Goal: Task Accomplishment & Management: Manage account settings

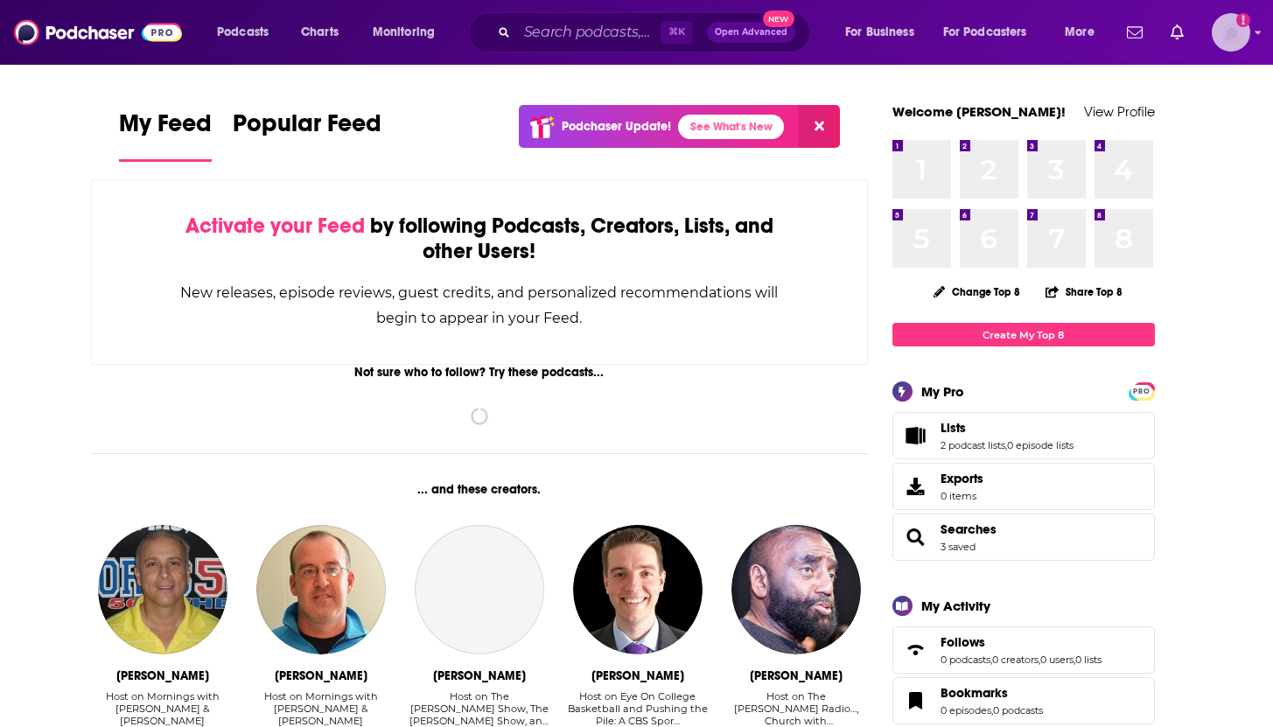
click at [1230, 29] on img "Logged in as rpendrick" at bounding box center [1231, 32] width 39 height 39
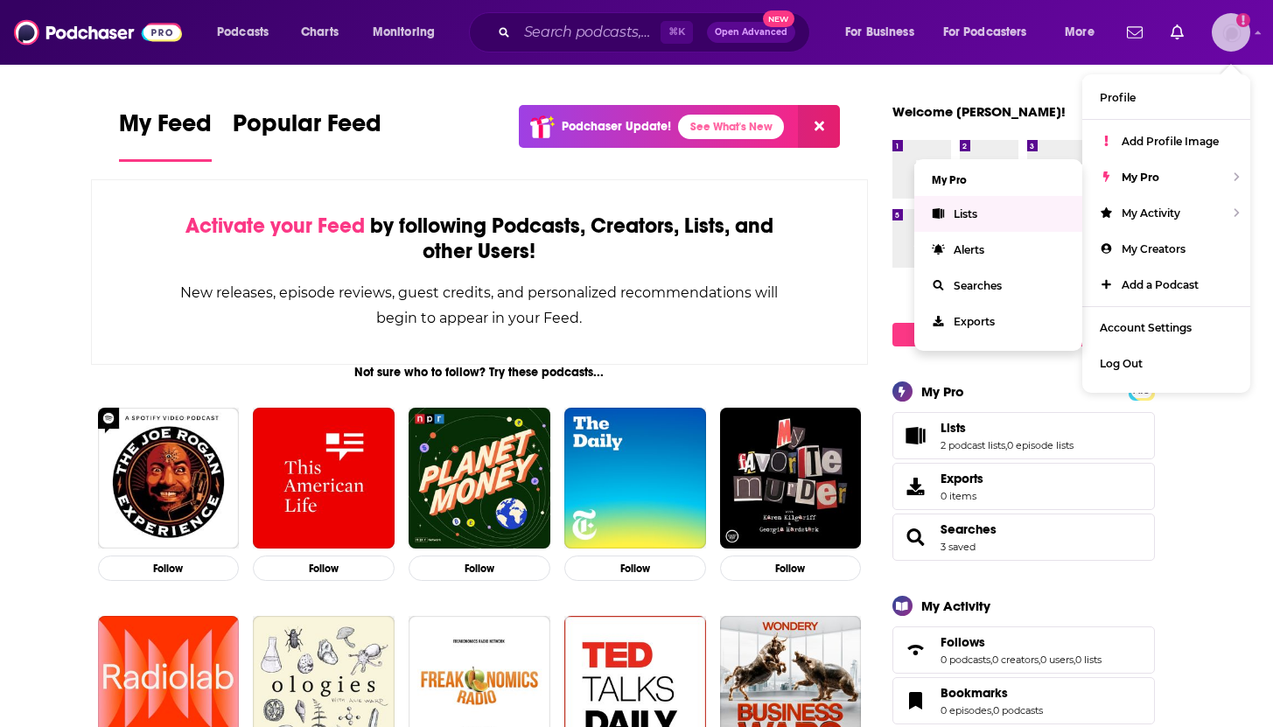
click at [985, 207] on link "Lists" at bounding box center [999, 214] width 168 height 36
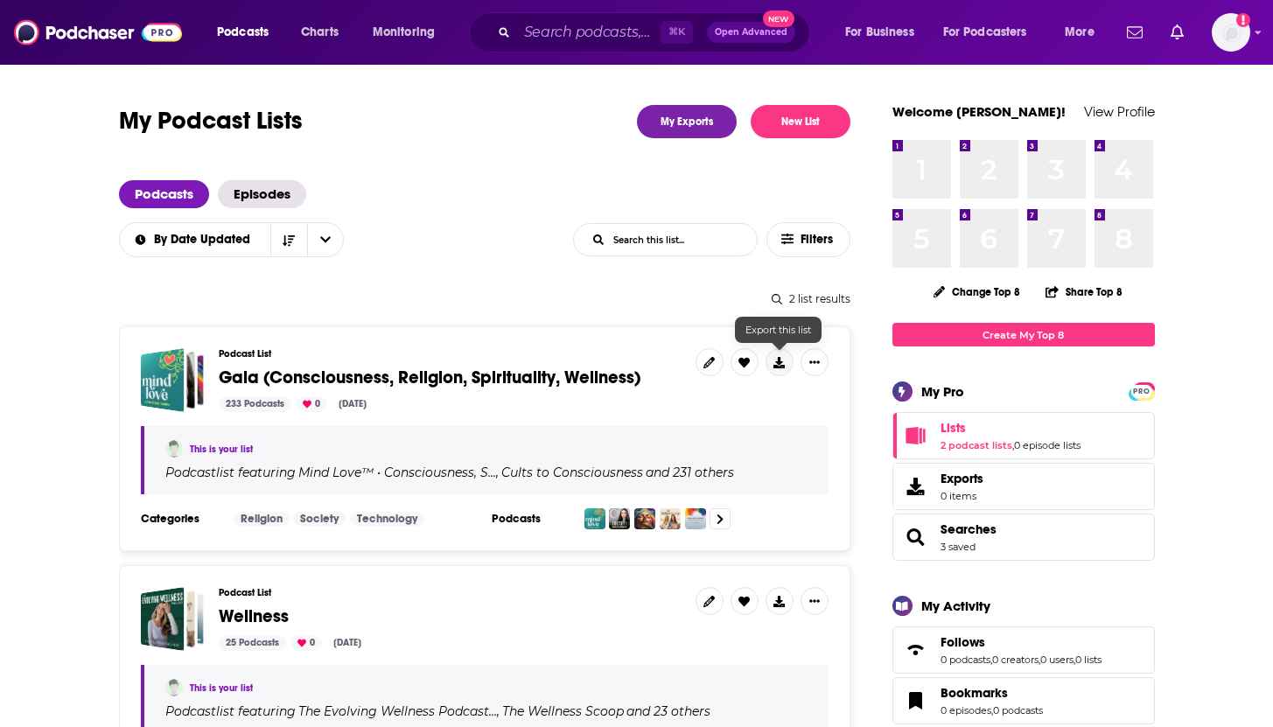
click at [782, 367] on icon at bounding box center [779, 362] width 11 height 11
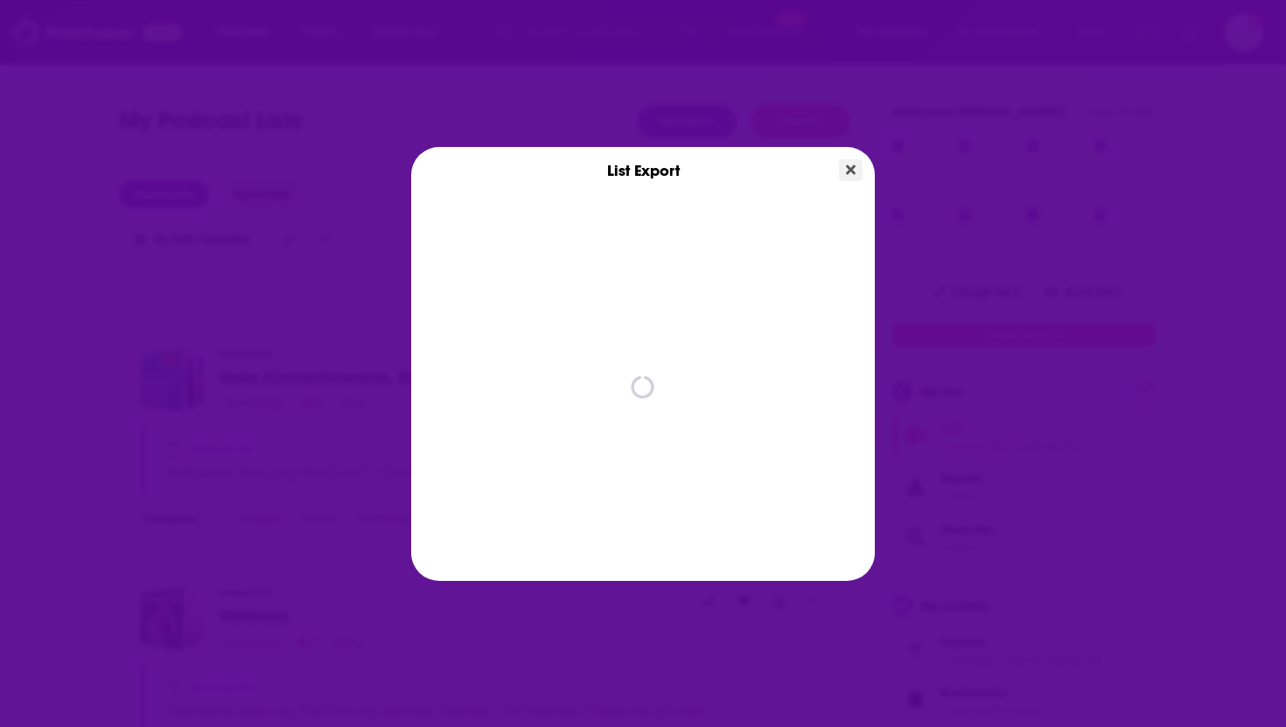
click at [853, 167] on icon "Close" at bounding box center [851, 170] width 10 height 10
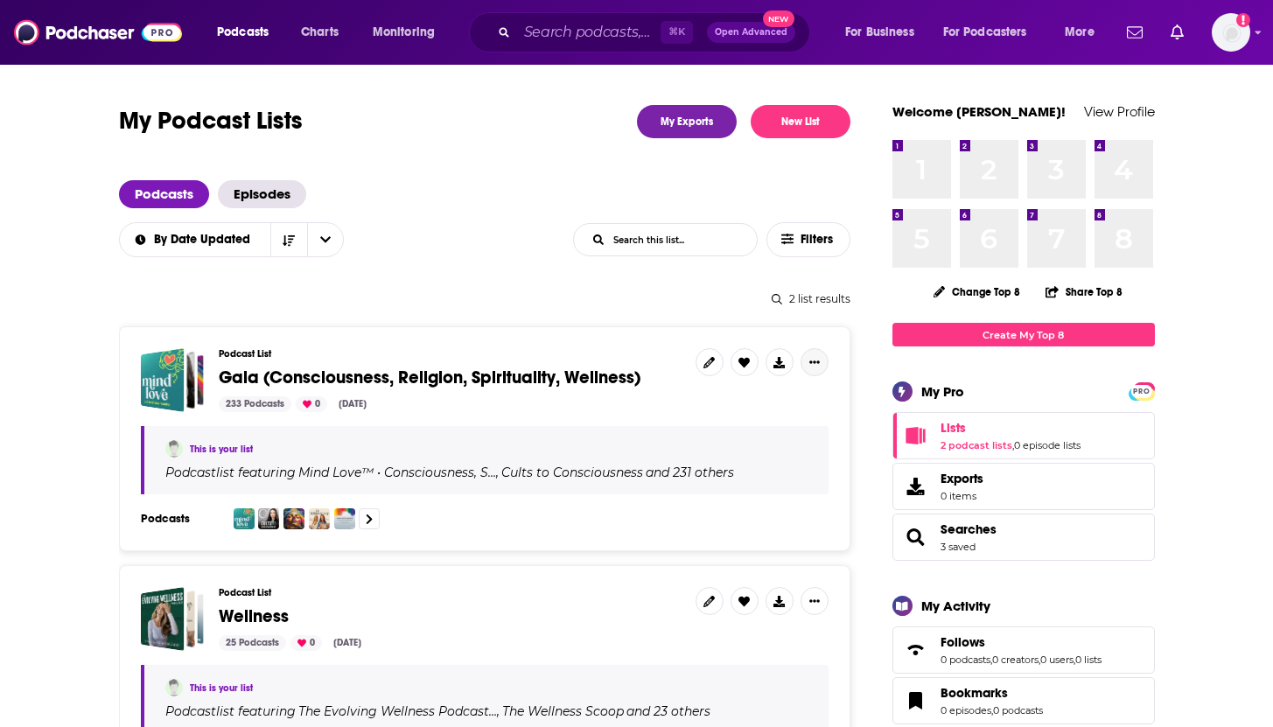
click at [822, 362] on button "Show More Button" at bounding box center [815, 362] width 28 height 28
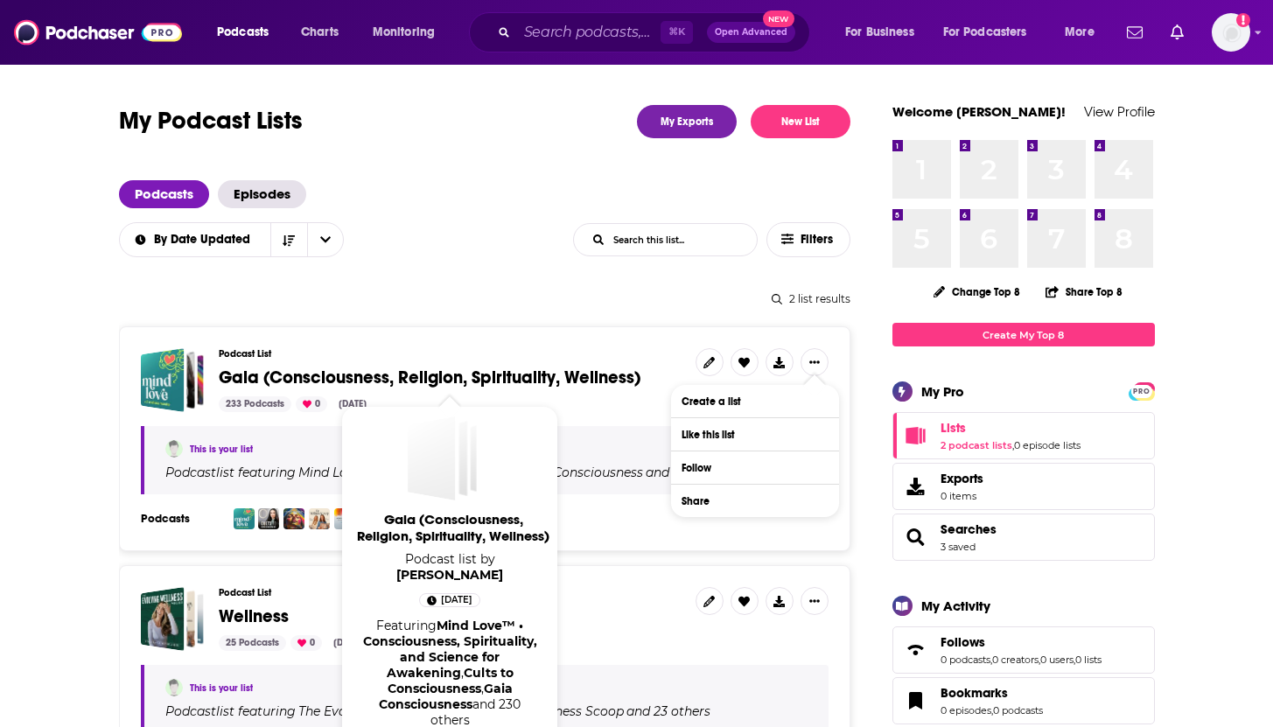
click at [284, 377] on span "Gaia (Consciousness, Religion, Spirituality, Wellness)" at bounding box center [430, 378] width 422 height 22
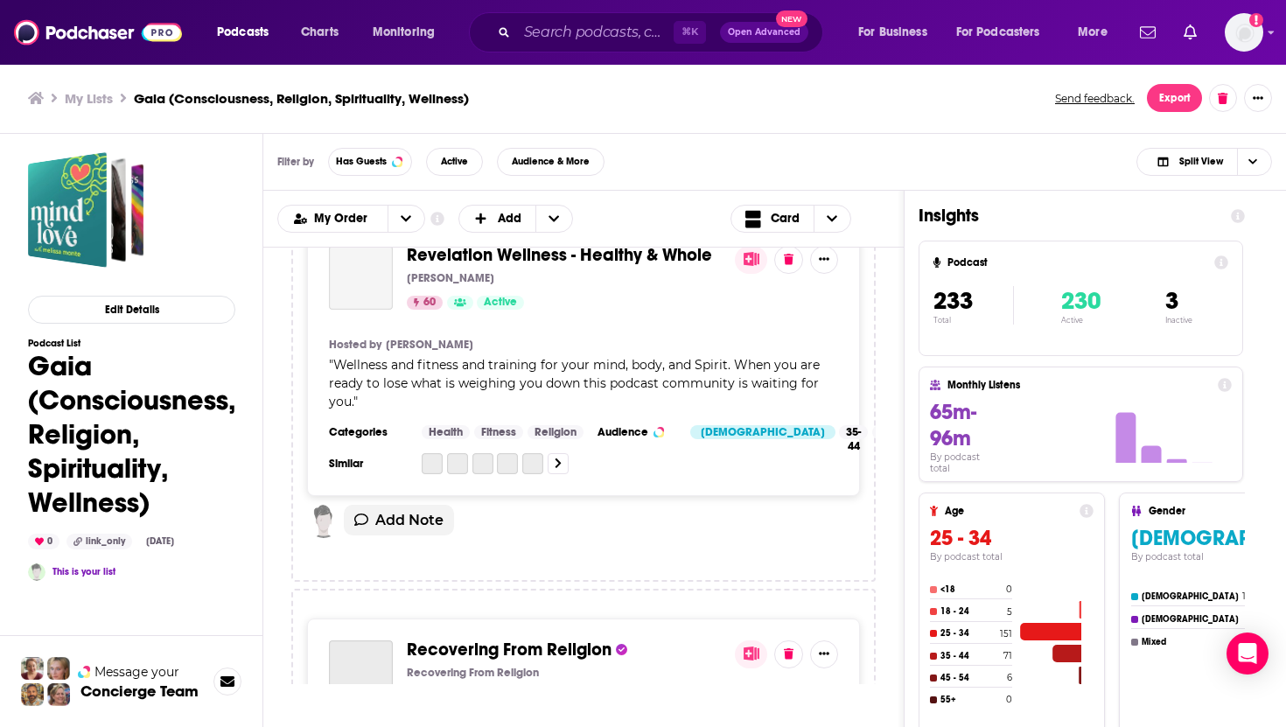
scroll to position [4140, 0]
